Goal: Navigation & Orientation: Find specific page/section

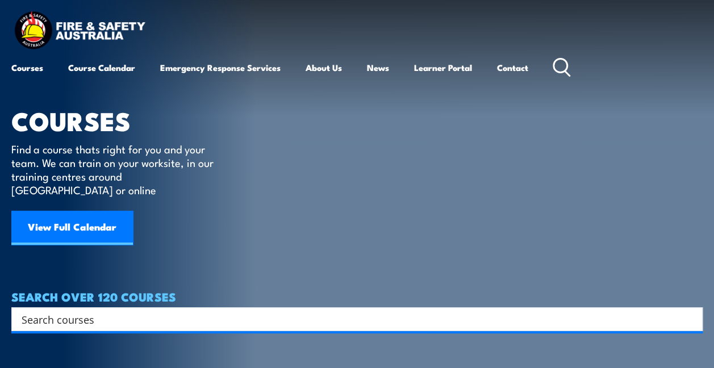
click at [567, 70] on circle at bounding box center [560, 66] width 14 height 14
click at [565, 69] on icon at bounding box center [561, 67] width 18 height 19
click at [456, 74] on link "Learner Portal" at bounding box center [443, 67] width 58 height 27
